Goal: Task Accomplishment & Management: Use online tool/utility

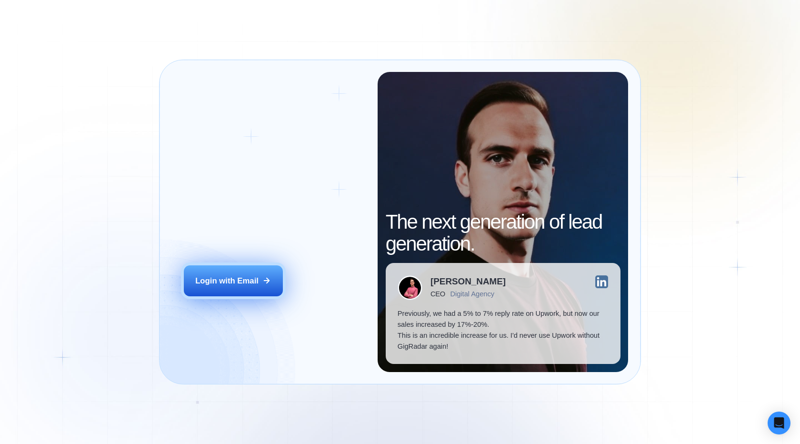
click at [264, 266] on button "Login with Email" at bounding box center [233, 280] width 99 height 31
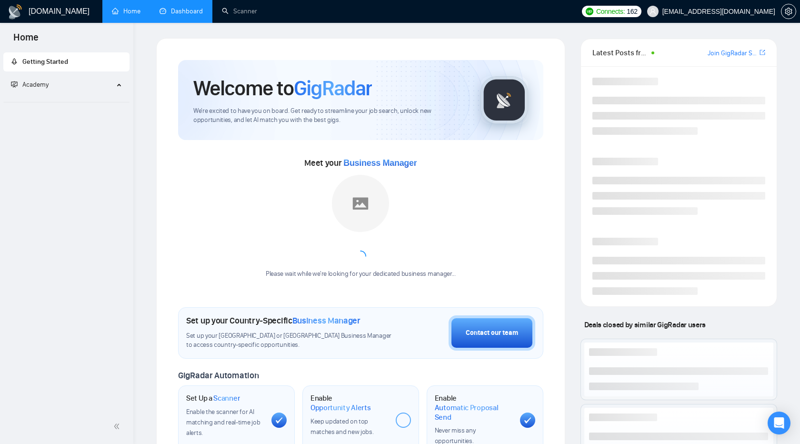
click at [175, 9] on link "Dashboard" at bounding box center [181, 11] width 43 height 8
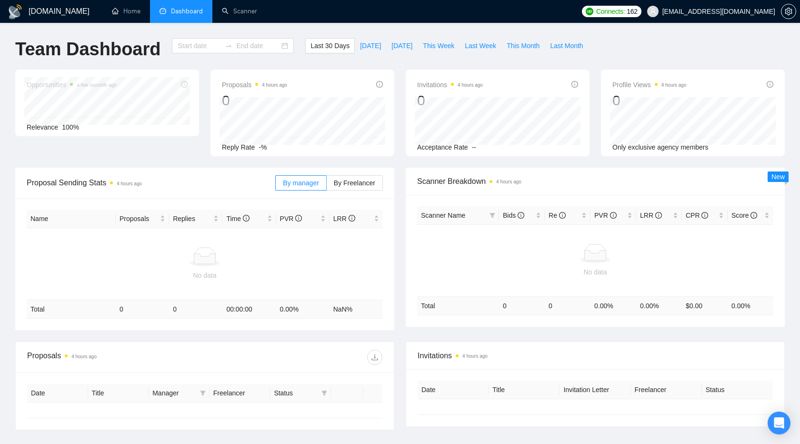
type input "2025-08-24"
type input "2025-09-23"
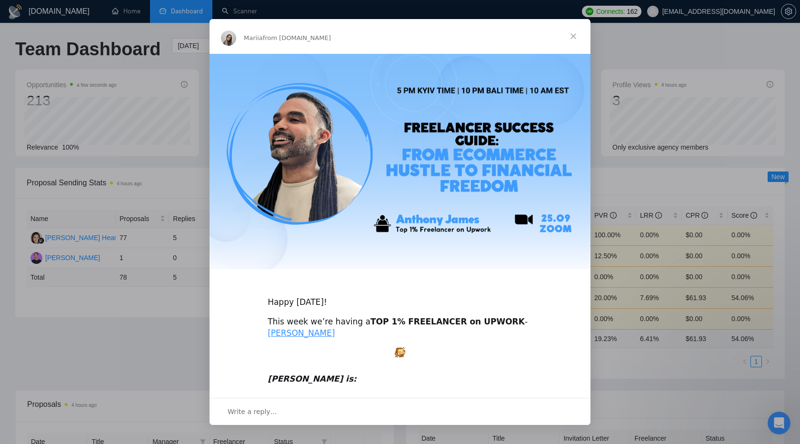
click at [573, 32] on span "Close" at bounding box center [573, 36] width 34 height 34
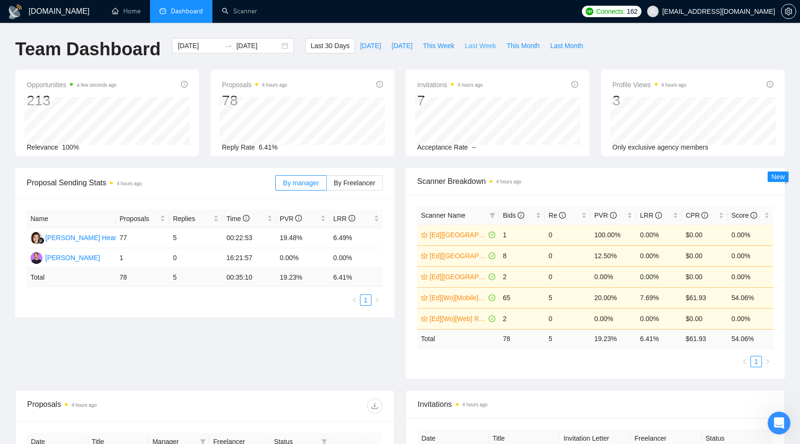
click at [474, 48] on span "Last Week" at bounding box center [480, 45] width 31 height 10
type input "2025-09-15"
type input "2025-09-21"
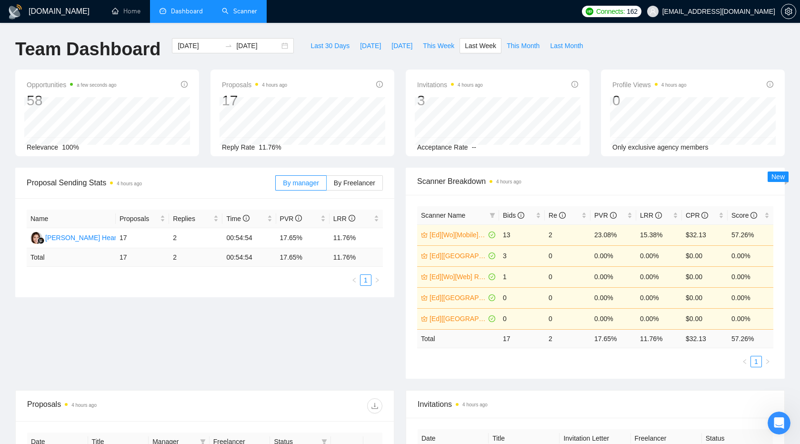
click at [245, 15] on link "Scanner" at bounding box center [239, 11] width 35 height 8
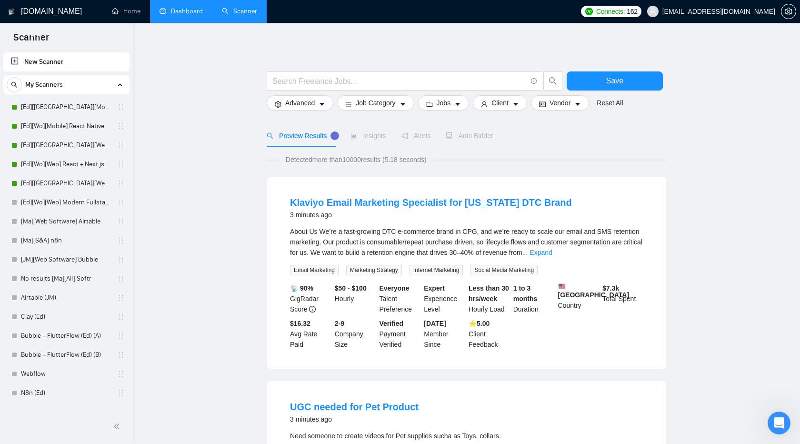
click at [193, 15] on link "Dashboard" at bounding box center [181, 11] width 43 height 8
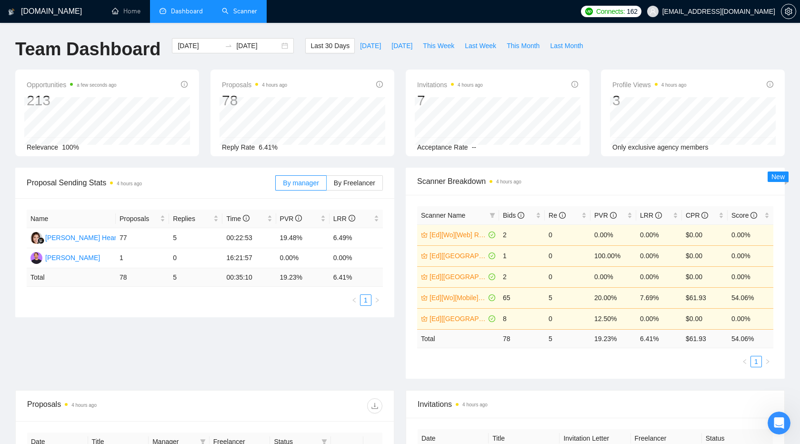
scroll to position [65, 0]
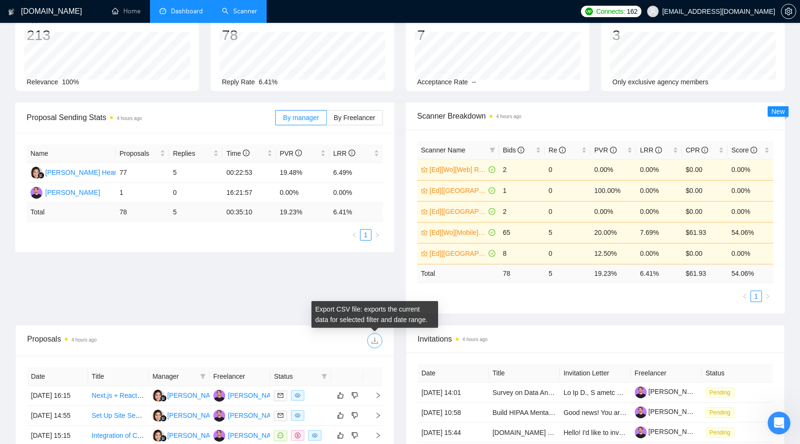
click at [377, 340] on icon "download" at bounding box center [375, 341] width 8 height 8
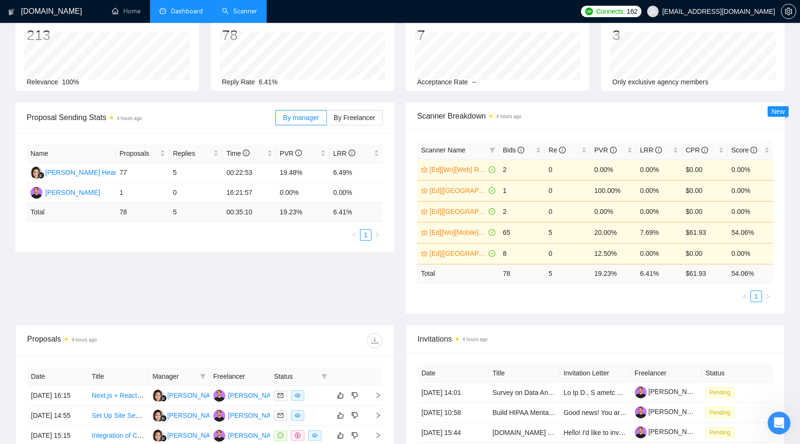
scroll to position [0, 0]
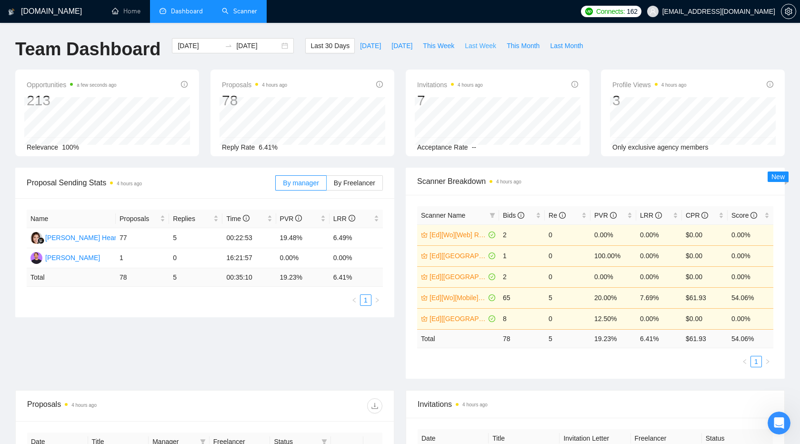
click at [478, 44] on span "Last Week" at bounding box center [480, 45] width 31 height 10
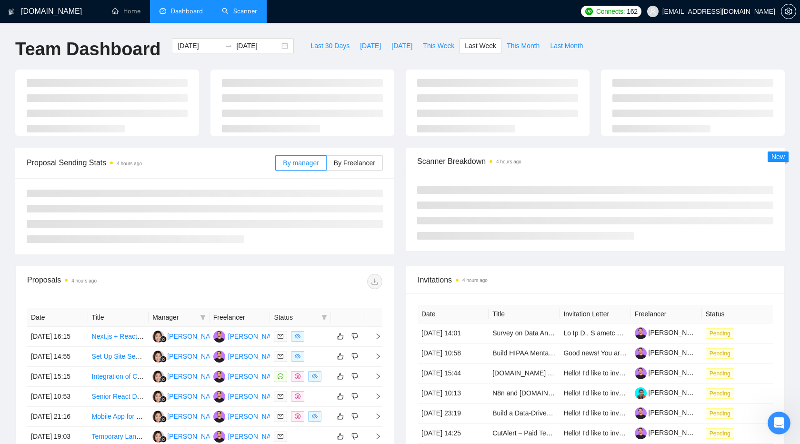
type input "2025-09-15"
type input "2025-09-21"
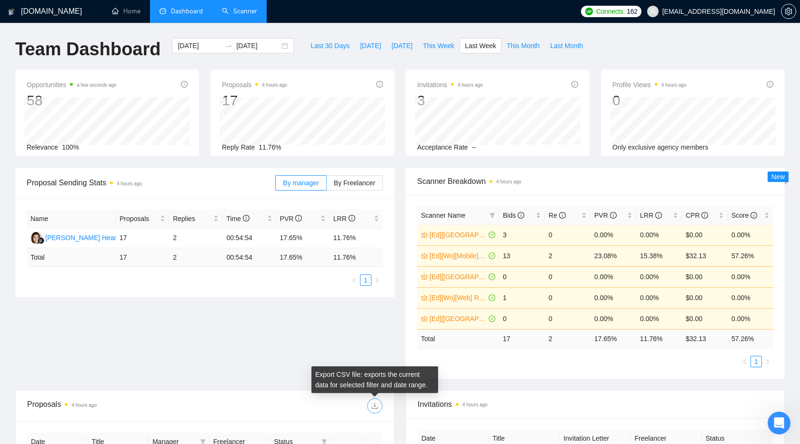
click at [375, 406] on icon "download" at bounding box center [375, 406] width 8 height 8
